Goal: Register for event/course

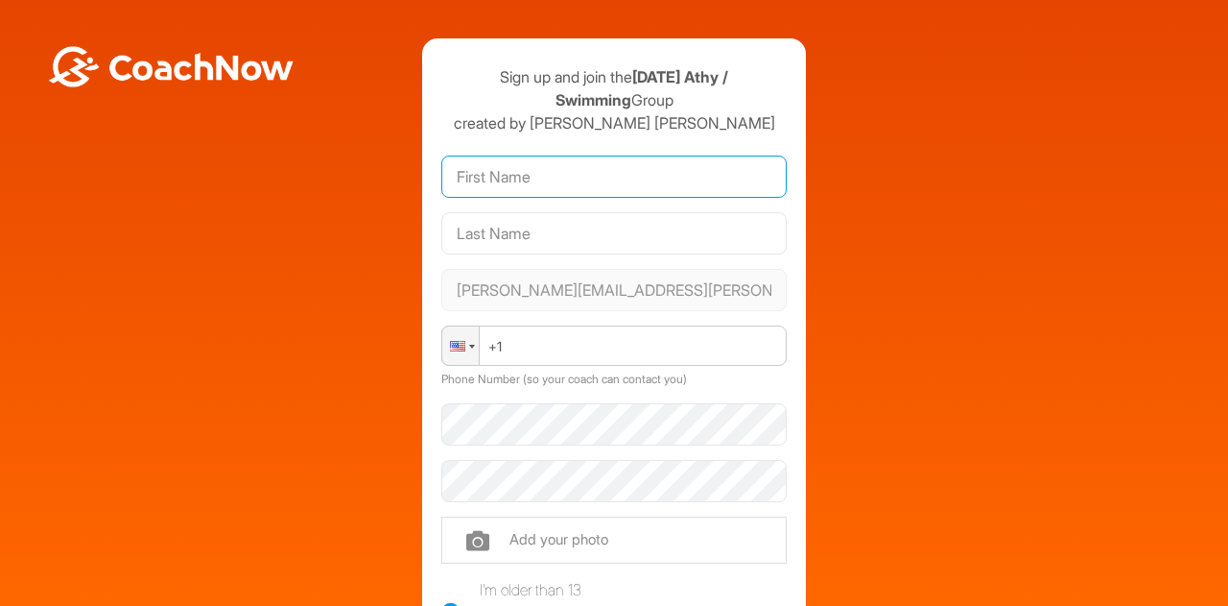
click at [550, 183] on input "text" at bounding box center [613, 176] width 345 height 42
type input "Adam"
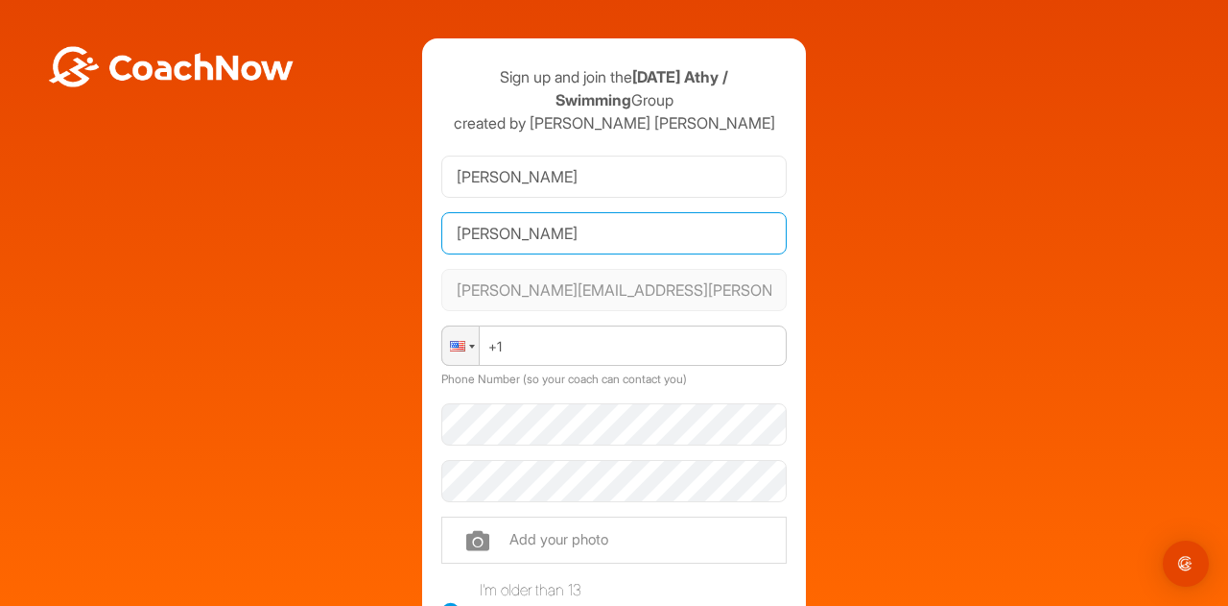
type input "Kenny-Singh"
click at [450, 344] on div at bounding box center [457, 346] width 15 height 11
click at [457, 341] on div at bounding box center [457, 346] width 15 height 11
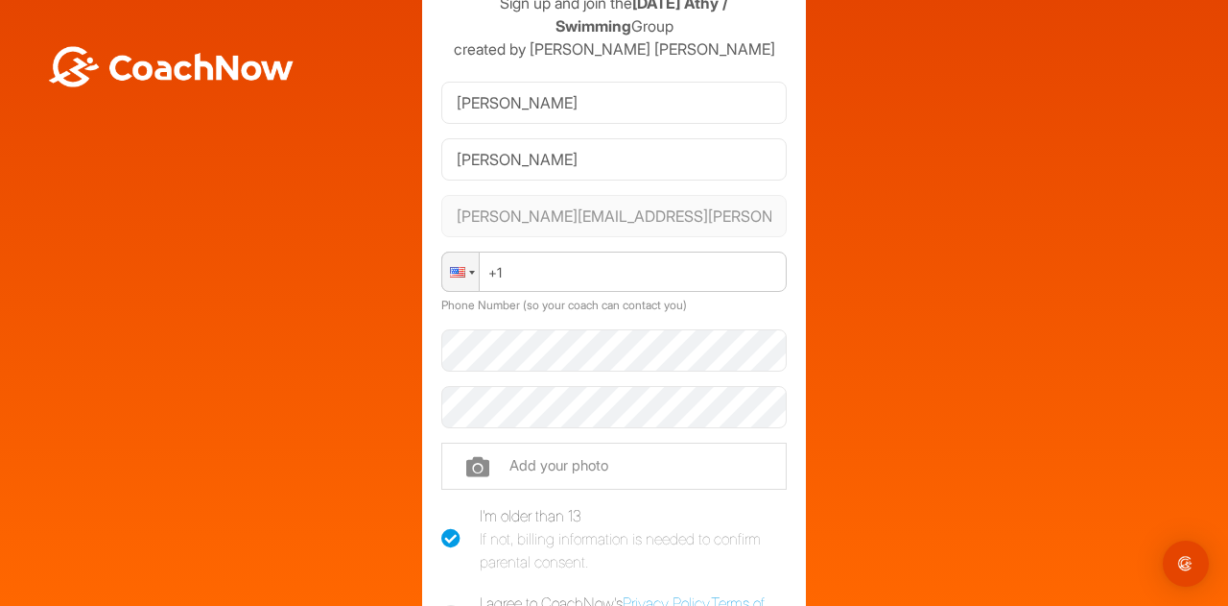
click at [468, 252] on div at bounding box center [460, 271] width 36 height 38
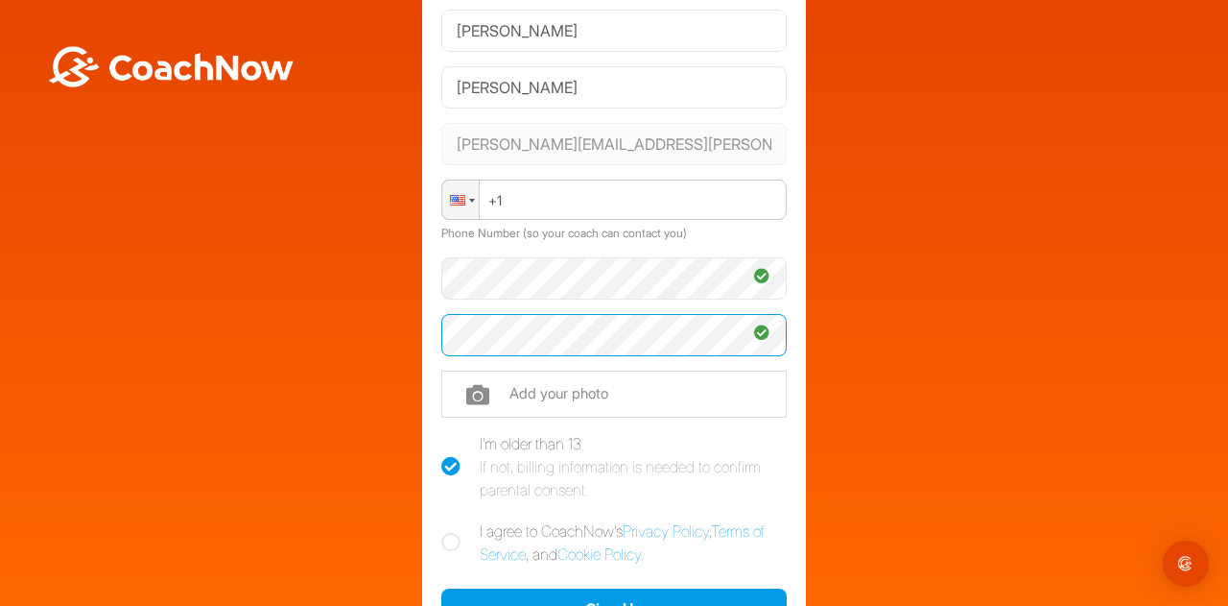
scroll to position [232, 0]
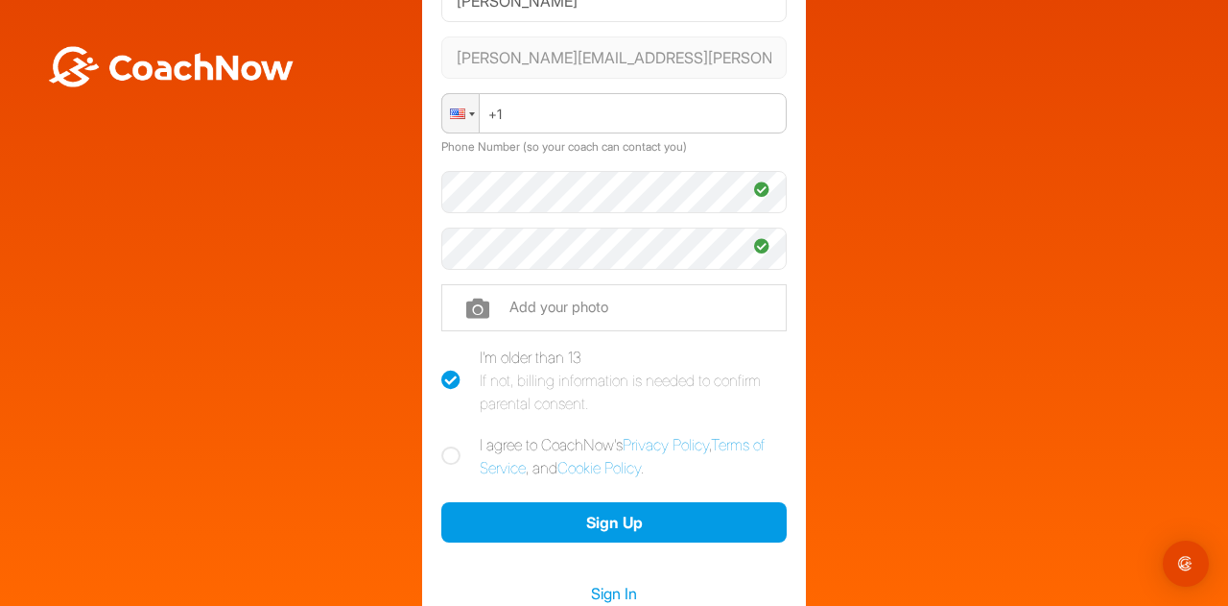
click at [431, 454] on div "Sign up and join the September 2025 Athy / Swimming Group created by Melissa Du…" at bounding box center [614, 226] width 384 height 841
click at [441, 462] on icon at bounding box center [450, 455] width 19 height 19
click at [441, 445] on input "I agree to CoachNow's Privacy Policy , Terms of Service , and Cookie Policy ." at bounding box center [447, 439] width 12 height 12
checkbox input "true"
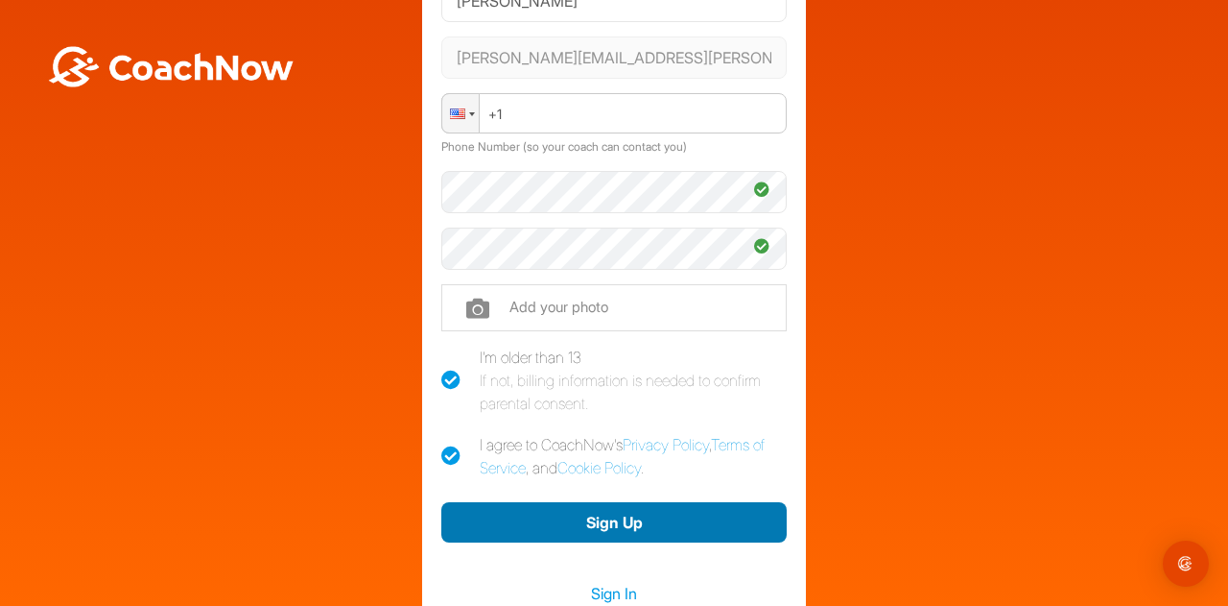
click at [511, 533] on button "Sign Up" at bounding box center [613, 522] width 345 height 41
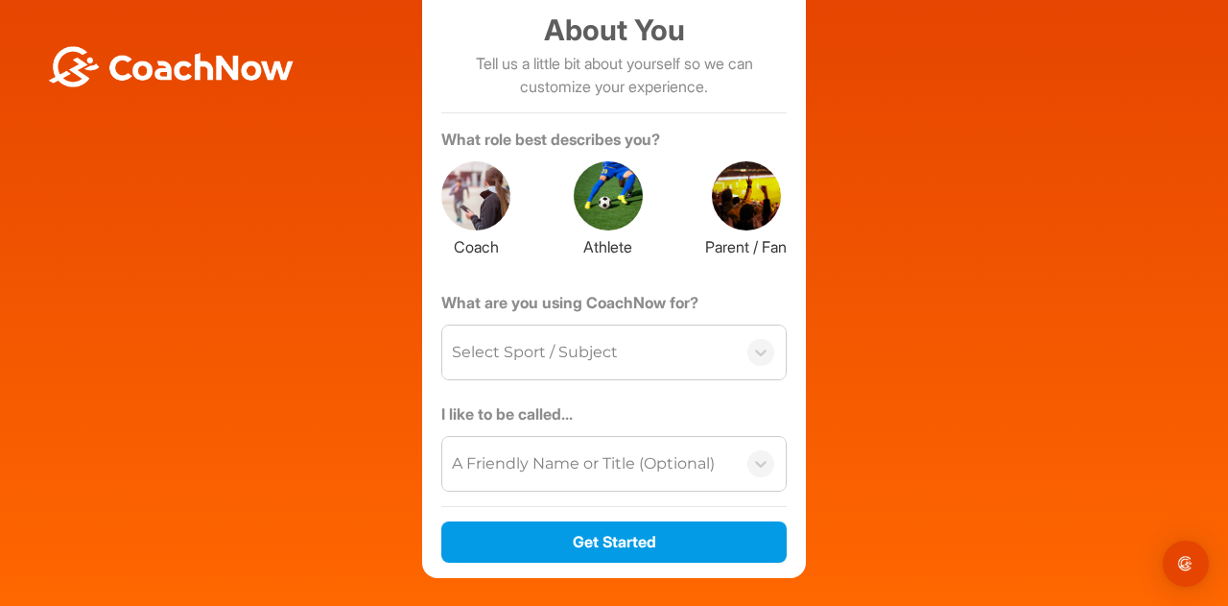
scroll to position [134, 0]
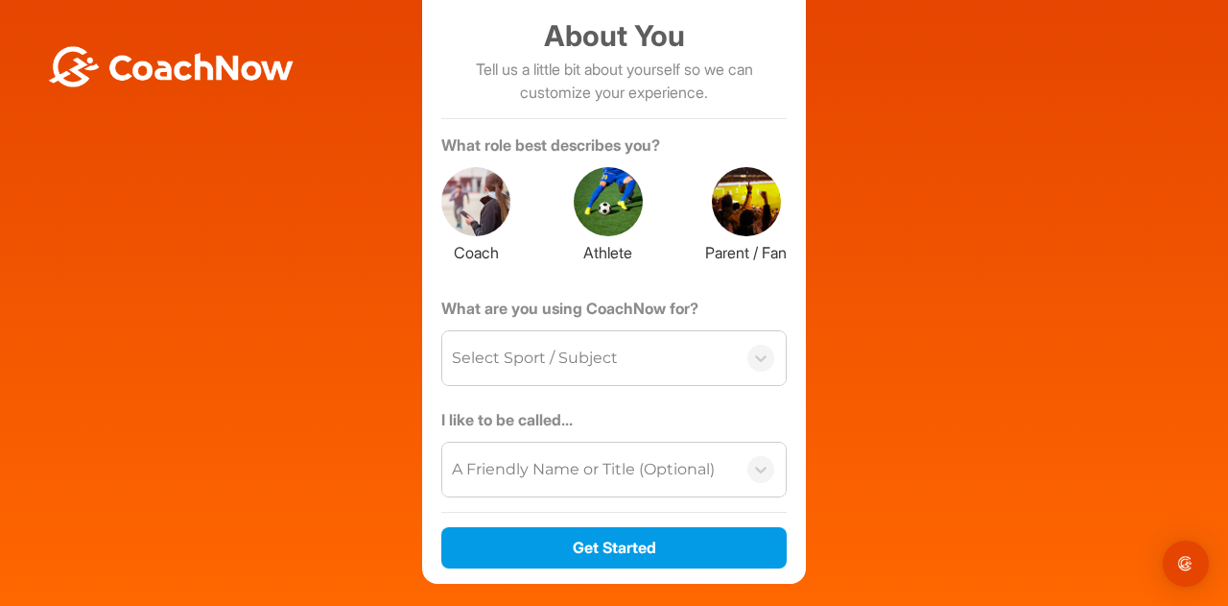
click at [595, 202] on div at bounding box center [608, 201] width 69 height 69
click at [543, 343] on div "Select Sport / Subject" at bounding box center [589, 358] width 294 height 54
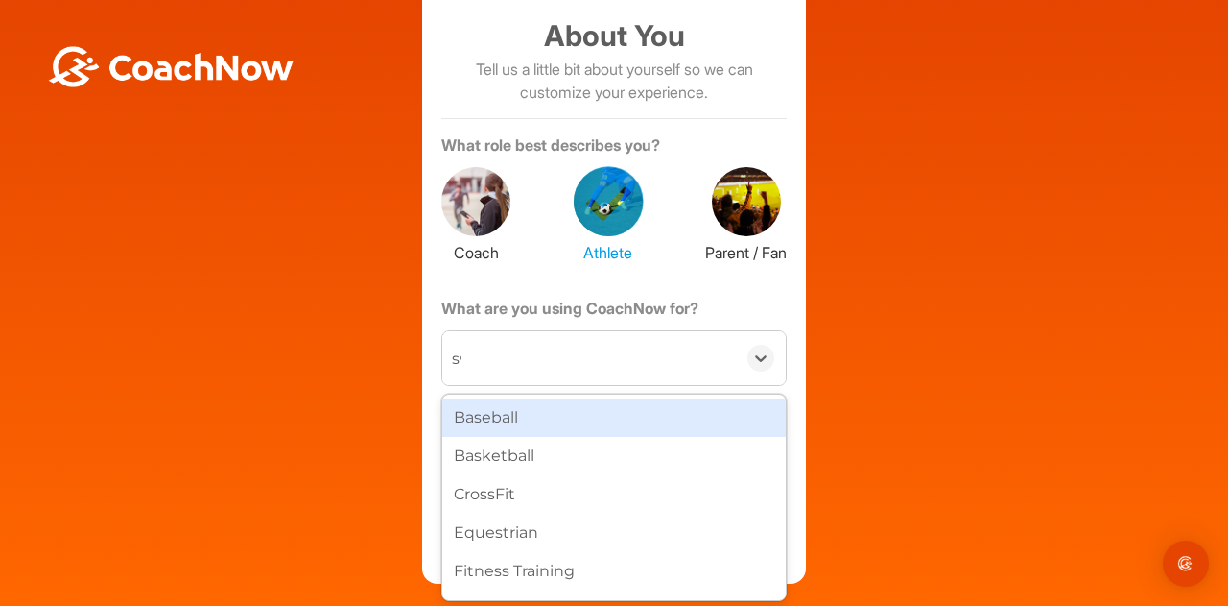
type input "swi"
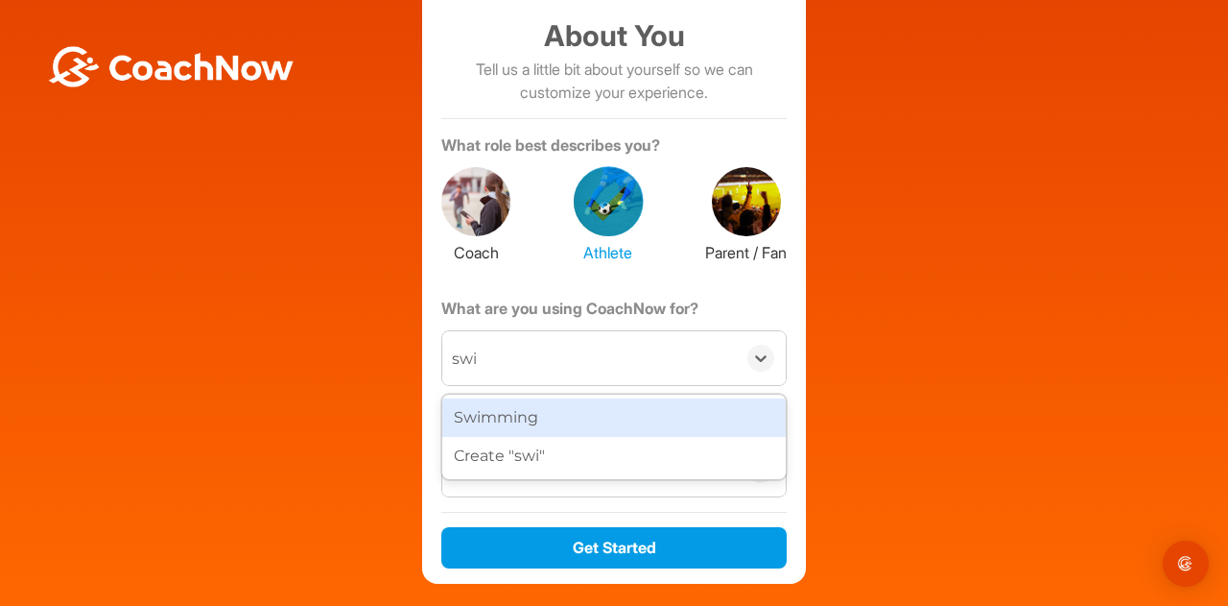
click at [523, 411] on div "Swimming" at bounding box center [614, 417] width 344 height 38
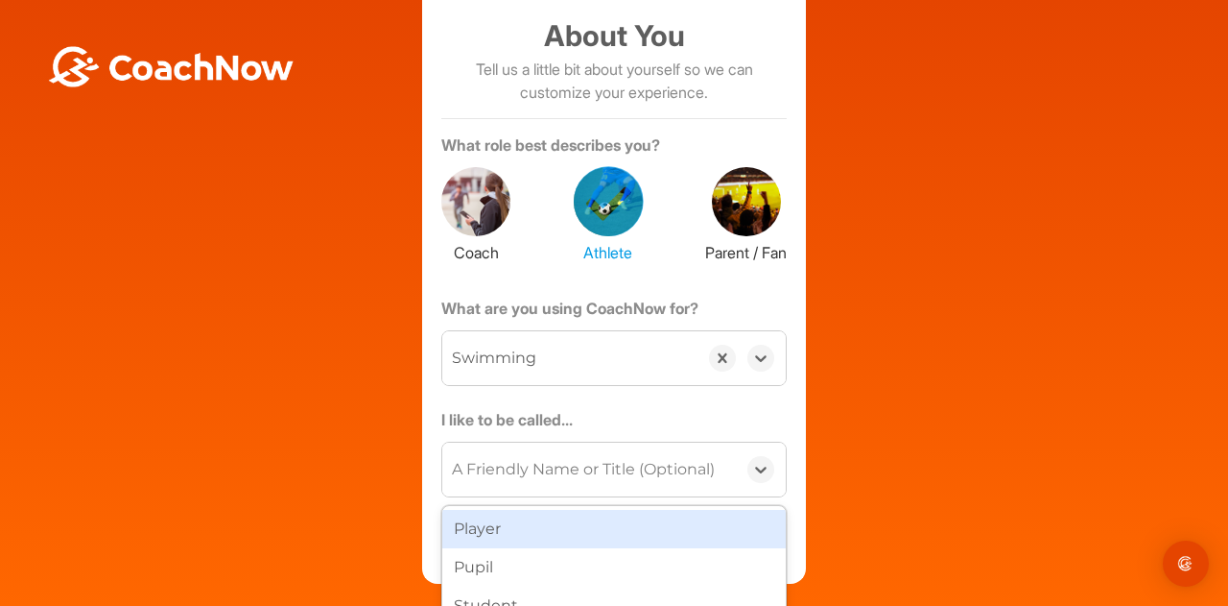
click at [508, 472] on div "A Friendly Name or Title (Optional)" at bounding box center [583, 469] width 263 height 23
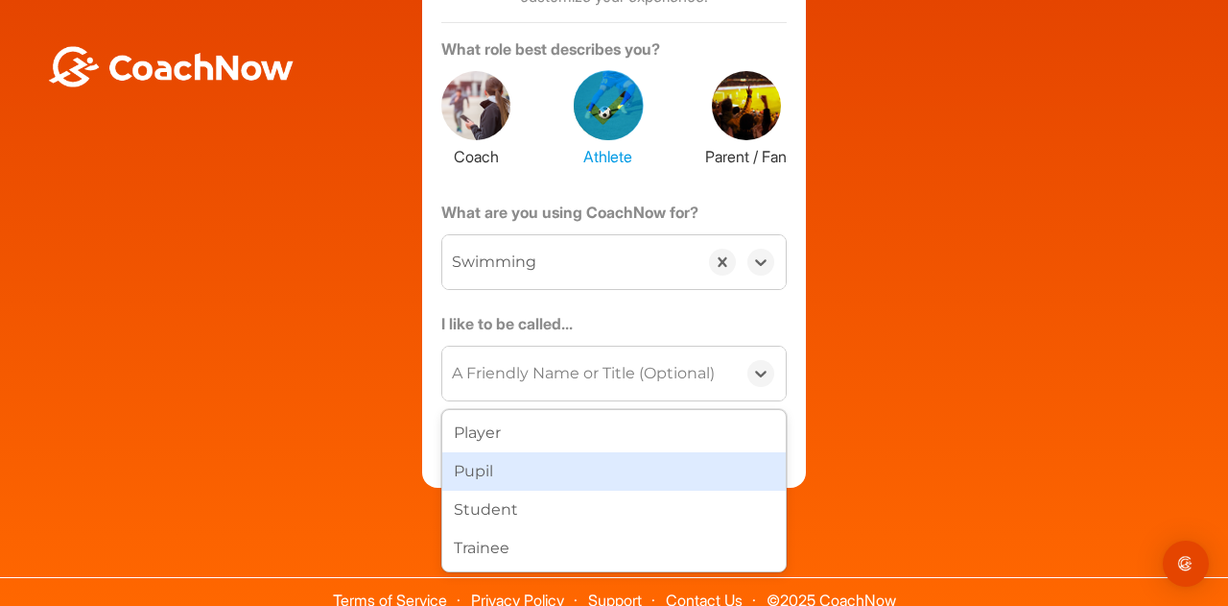
click at [363, 463] on div "Sign up and join the September 2025 Athy / Swimming Group created by Melissa Du…" at bounding box center [614, 147] width 1209 height 679
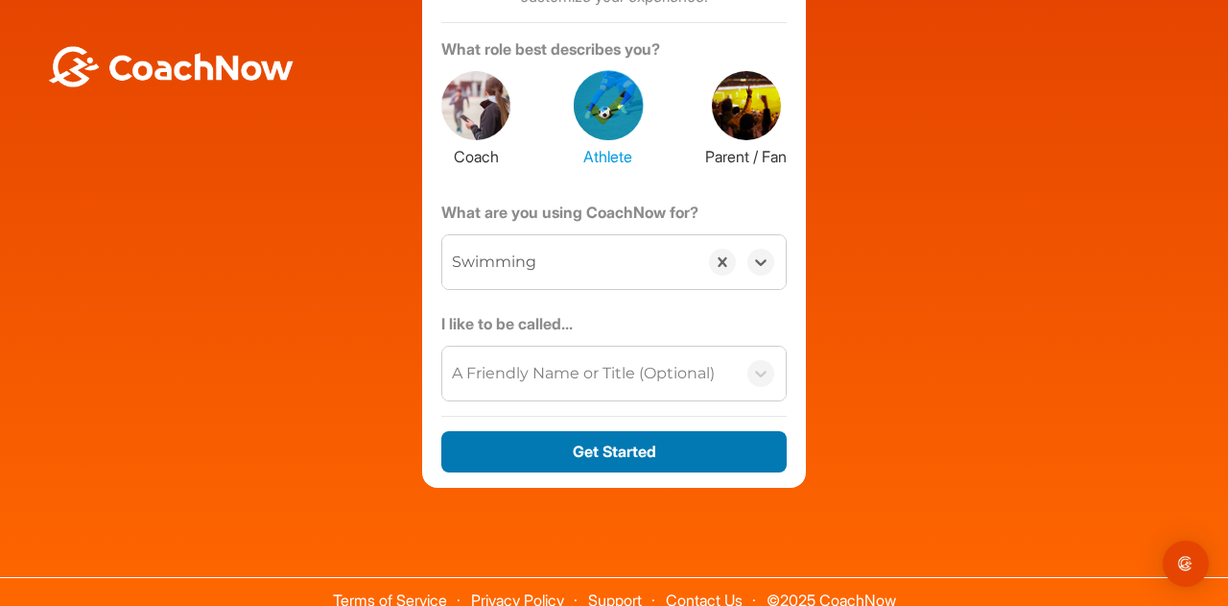
click at [555, 433] on button "Get Started" at bounding box center [613, 451] width 345 height 41
